Goal: Task Accomplishment & Management: Manage account settings

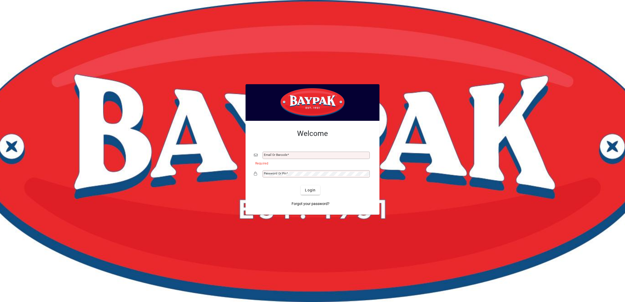
click at [285, 152] on div "Email or Barcode" at bounding box center [316, 155] width 107 height 7
drag, startPoint x: 284, startPoint y: 154, endPoint x: 286, endPoint y: 151, distance: 3.5
click at [284, 154] on input "Email or Barcode" at bounding box center [317, 155] width 106 height 4
type input "**********"
click at [301, 185] on button "Login" at bounding box center [310, 189] width 19 height 9
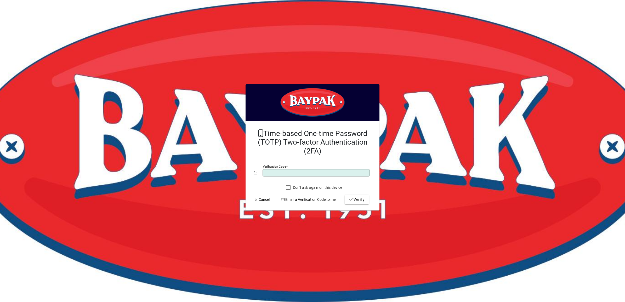
type input "******"
click at [345, 195] on button "Verify" at bounding box center [357, 199] width 24 height 9
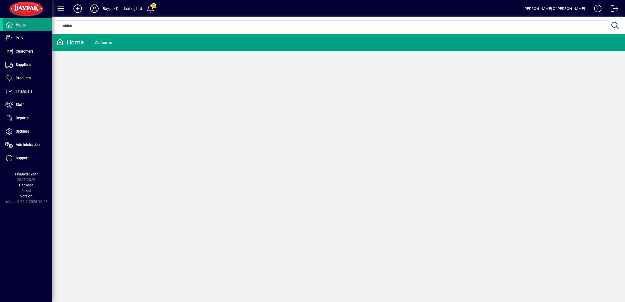
click at [172, 110] on div "Home Welcome" at bounding box center [338, 168] width 573 height 268
click at [154, 6] on span at bounding box center [150, 8] width 13 height 13
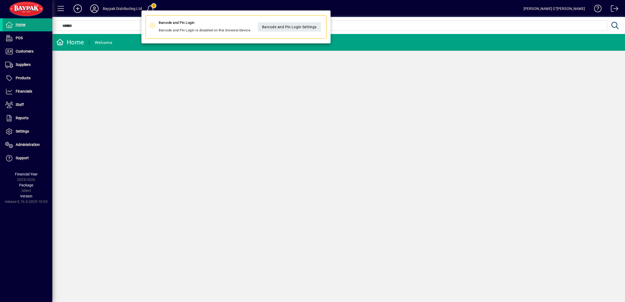
click at [118, 43] on div at bounding box center [312, 151] width 625 height 302
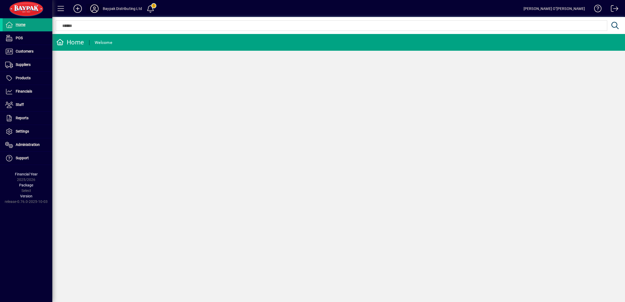
click at [96, 8] on icon at bounding box center [94, 8] width 10 height 8
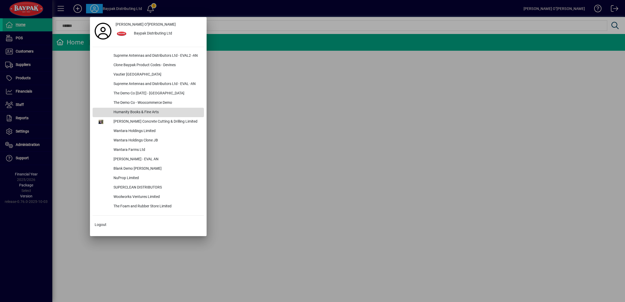
click at [128, 113] on div "Humanity Books & Fine Arts" at bounding box center [156, 112] width 95 height 9
